Goal: Communication & Community: Answer question/provide support

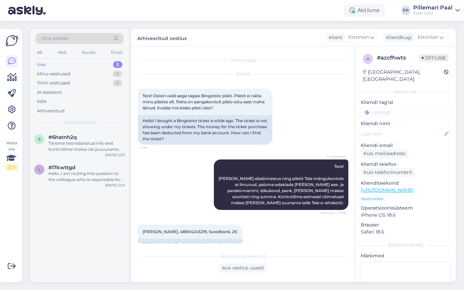
scroll to position [149, 0]
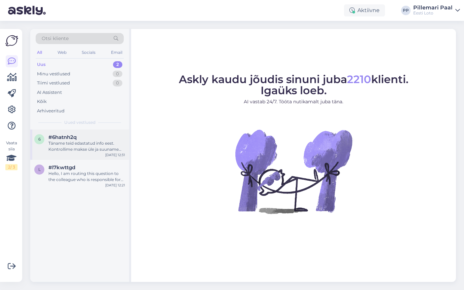
click at [79, 145] on div "Täname teid edastatud info eest. Kontrollime makse üle ja suuname selle teie e-…" at bounding box center [86, 146] width 77 height 12
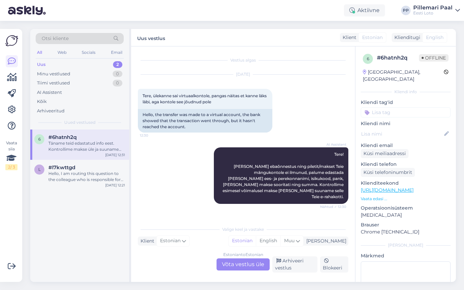
click at [236, 262] on div "Estonian to Estonian Võta vestlus üle" at bounding box center [243, 264] width 53 height 12
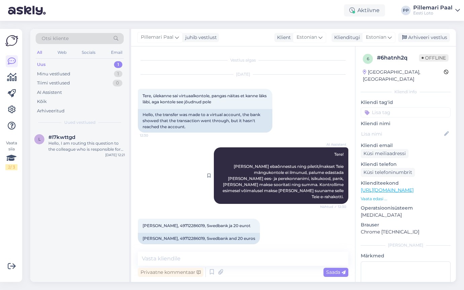
scroll to position [41, 0]
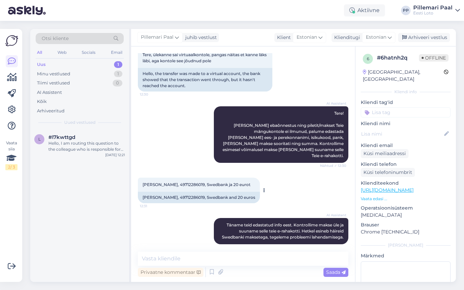
click at [177, 178] on div "[PERSON_NAME], 49712286019, Swedbank ja 20 eurot 12:31" at bounding box center [199, 185] width 122 height 14
copy span "49712286019"
click at [165, 256] on textarea at bounding box center [243, 259] width 211 height 14
paste textarea "Kahjuks Teie sissemakse ebaõnnestus tehnilise [PERSON_NAME] tõttu. Kontrollisim…"
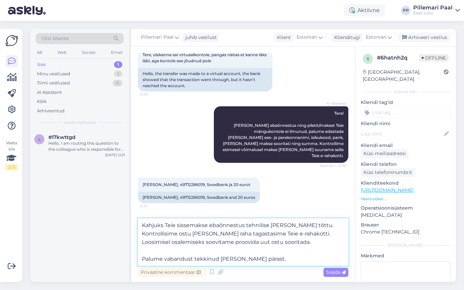
drag, startPoint x: 264, startPoint y: 234, endPoint x: 266, endPoint y: 242, distance: 7.7
click at [266, 242] on textarea "Kahjuks Teie sissemakse ebaõnnestus tehnilise [PERSON_NAME] tõttu. Kontrollisim…" at bounding box center [243, 241] width 211 height 47
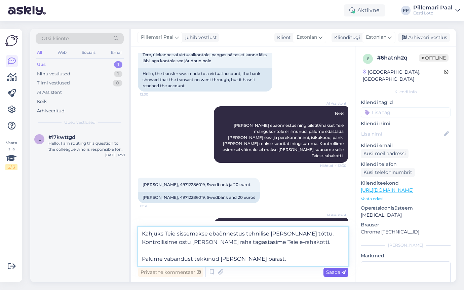
type textarea "Kahjuks Teie sissemakse ebaõnnestus tehnilise [PERSON_NAME] tõttu. Kontrollisim…"
click at [336, 272] on span "Saada" at bounding box center [336, 272] width 20 height 6
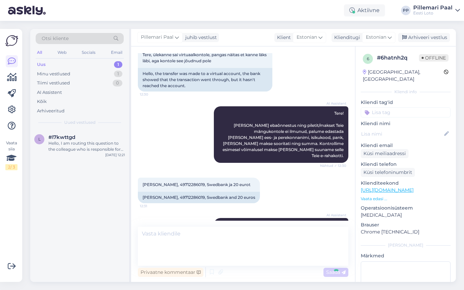
scroll to position [88, 0]
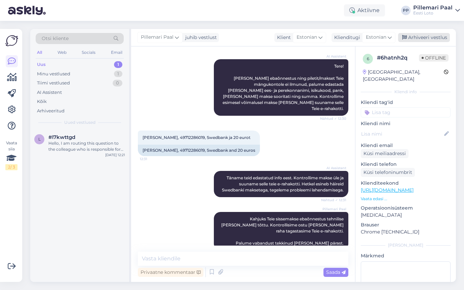
click at [423, 40] on div "Arhiveeri vestlus" at bounding box center [424, 37] width 52 height 9
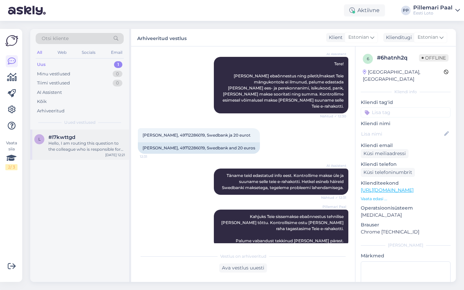
click at [90, 143] on div "Hello, I am routing this question to the colleague who is responsible for this …" at bounding box center [86, 146] width 77 height 12
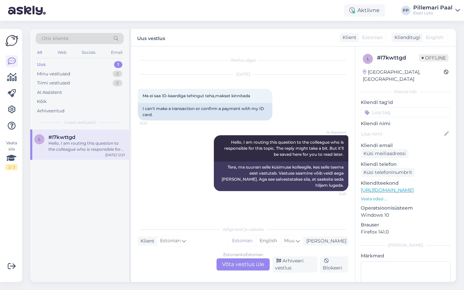
click at [241, 269] on div "Estonian to Estonian Võta vestlus üle" at bounding box center [243, 264] width 53 height 12
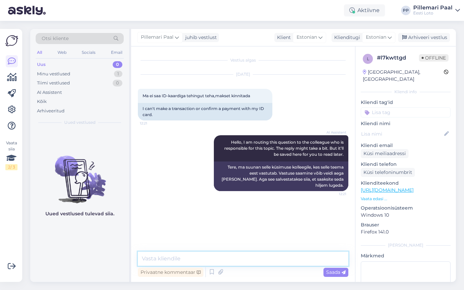
click at [235, 259] on textarea at bounding box center [243, 259] width 211 height 14
type textarea "Palun täpsustage, kas saate maksmisel ka mingi veateate?"
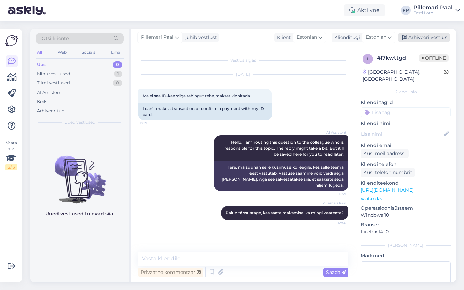
click at [435, 37] on div "Arhiveeri vestlus" at bounding box center [424, 37] width 52 height 9
